Goal: Transaction & Acquisition: Purchase product/service

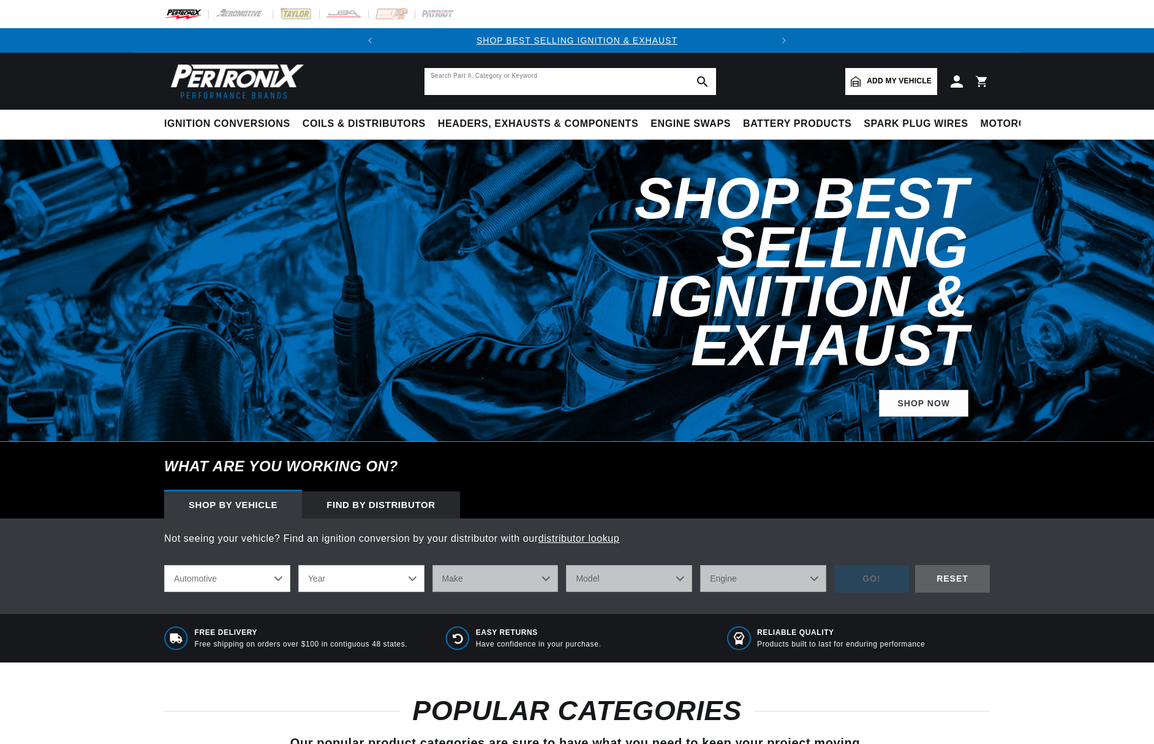
click at [535, 81] on input "text" at bounding box center [571, 81] width 292 height 27
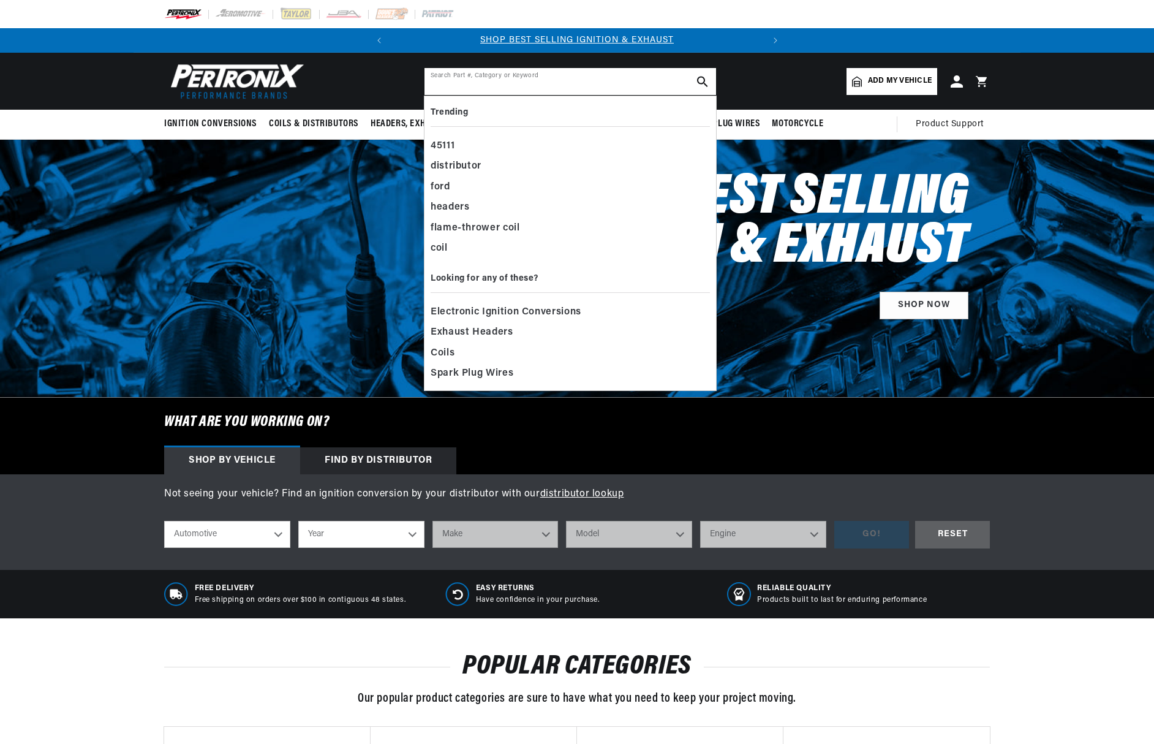
type input "7"
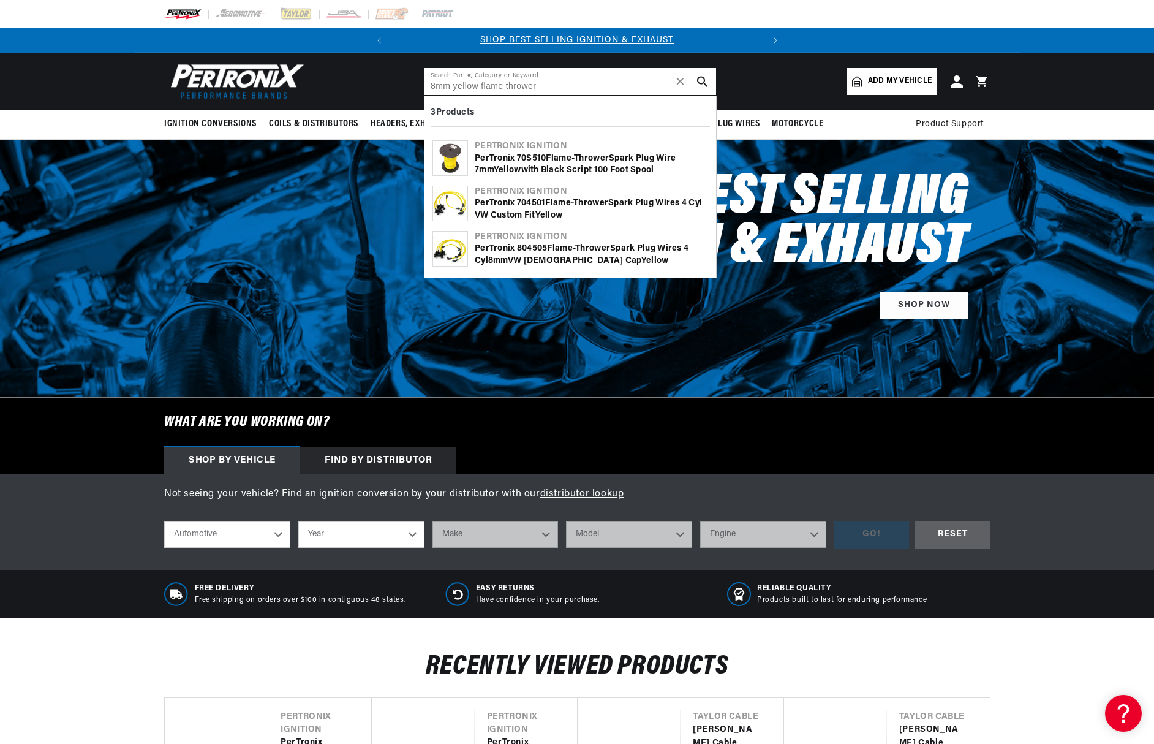
type input "8mm yellow flame thrower"
click at [526, 248] on div "PerTronix 804505 Flame - Thrower Spark Plug Wires 4 cyl 8mm VW Male Cap Yellow" at bounding box center [591, 255] width 233 height 24
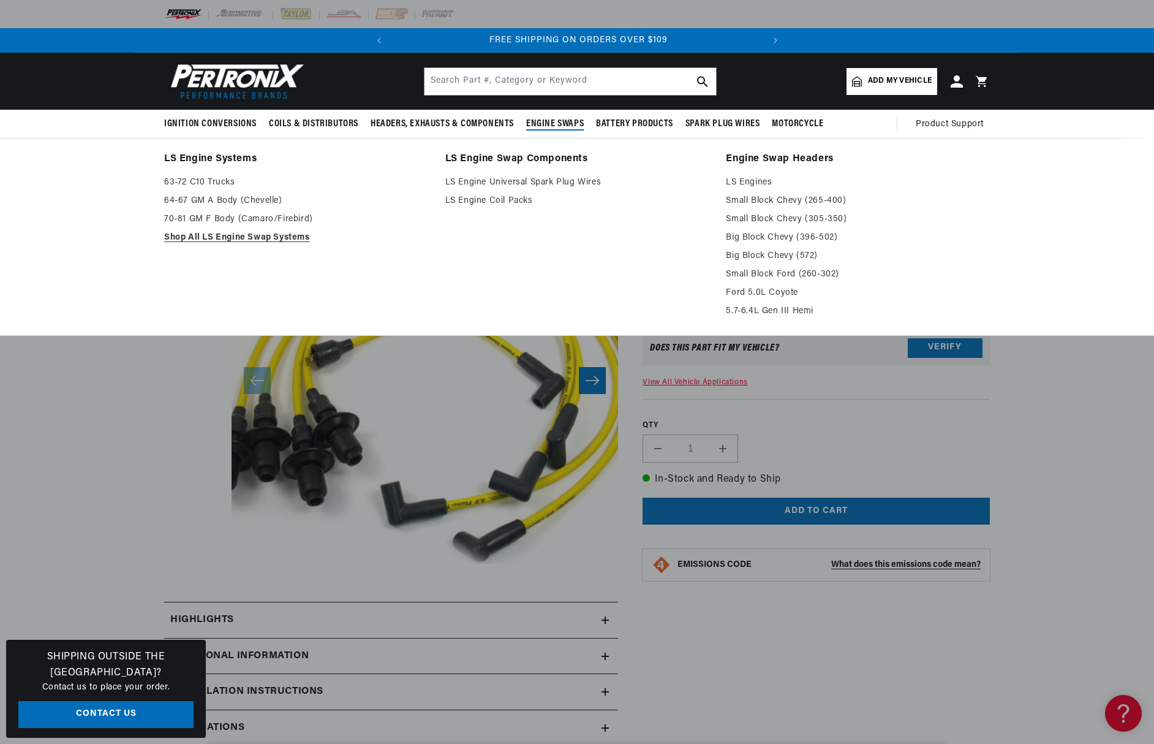
scroll to position [0, 395]
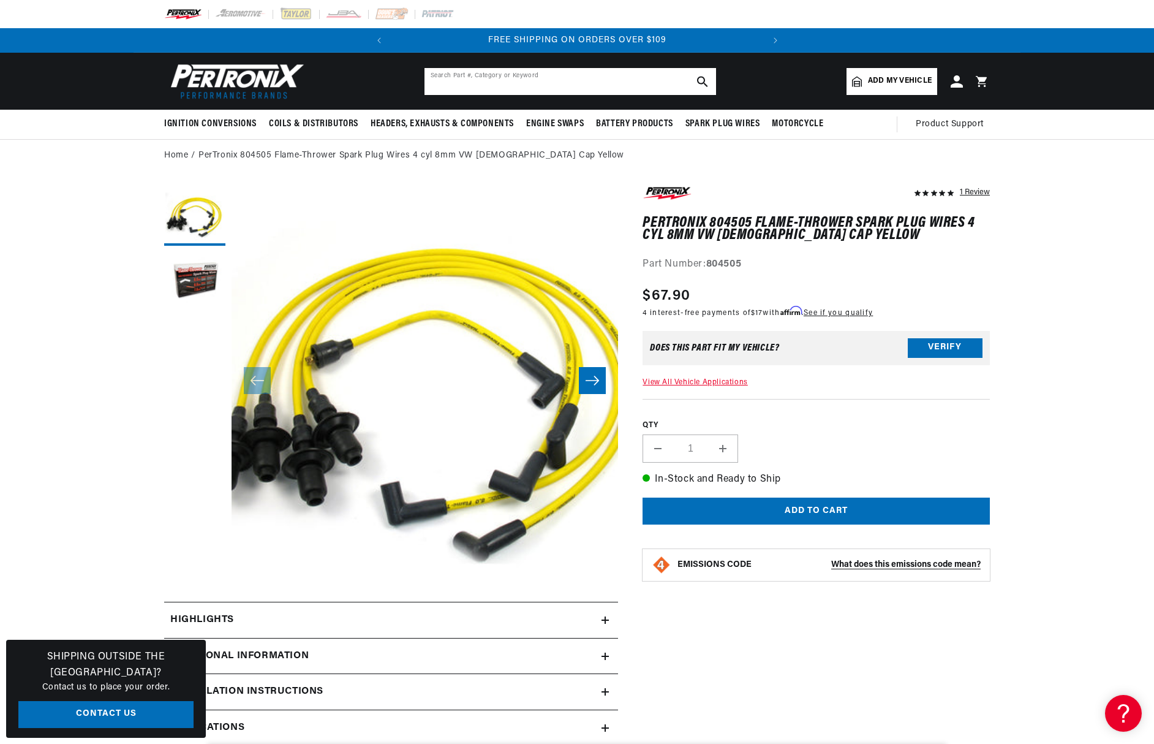
click at [531, 84] on input "text" at bounding box center [571, 81] width 292 height 27
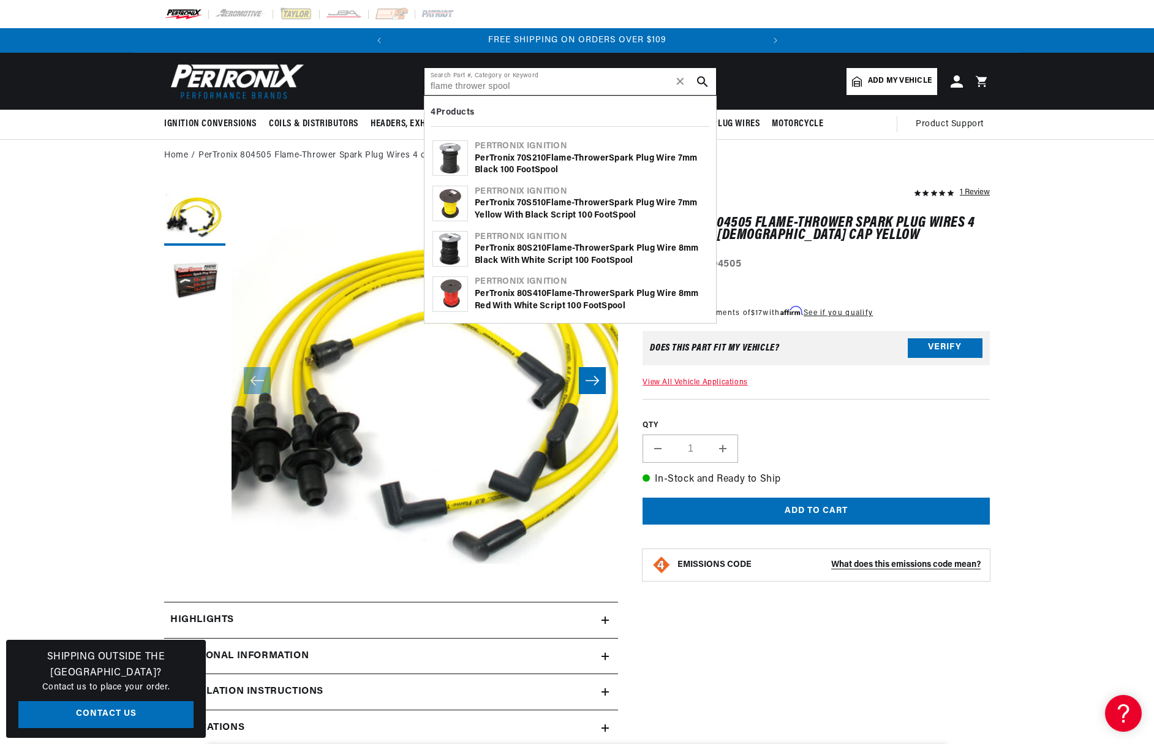
type input "flame thrower spool"
